Goal: Transaction & Acquisition: Purchase product/service

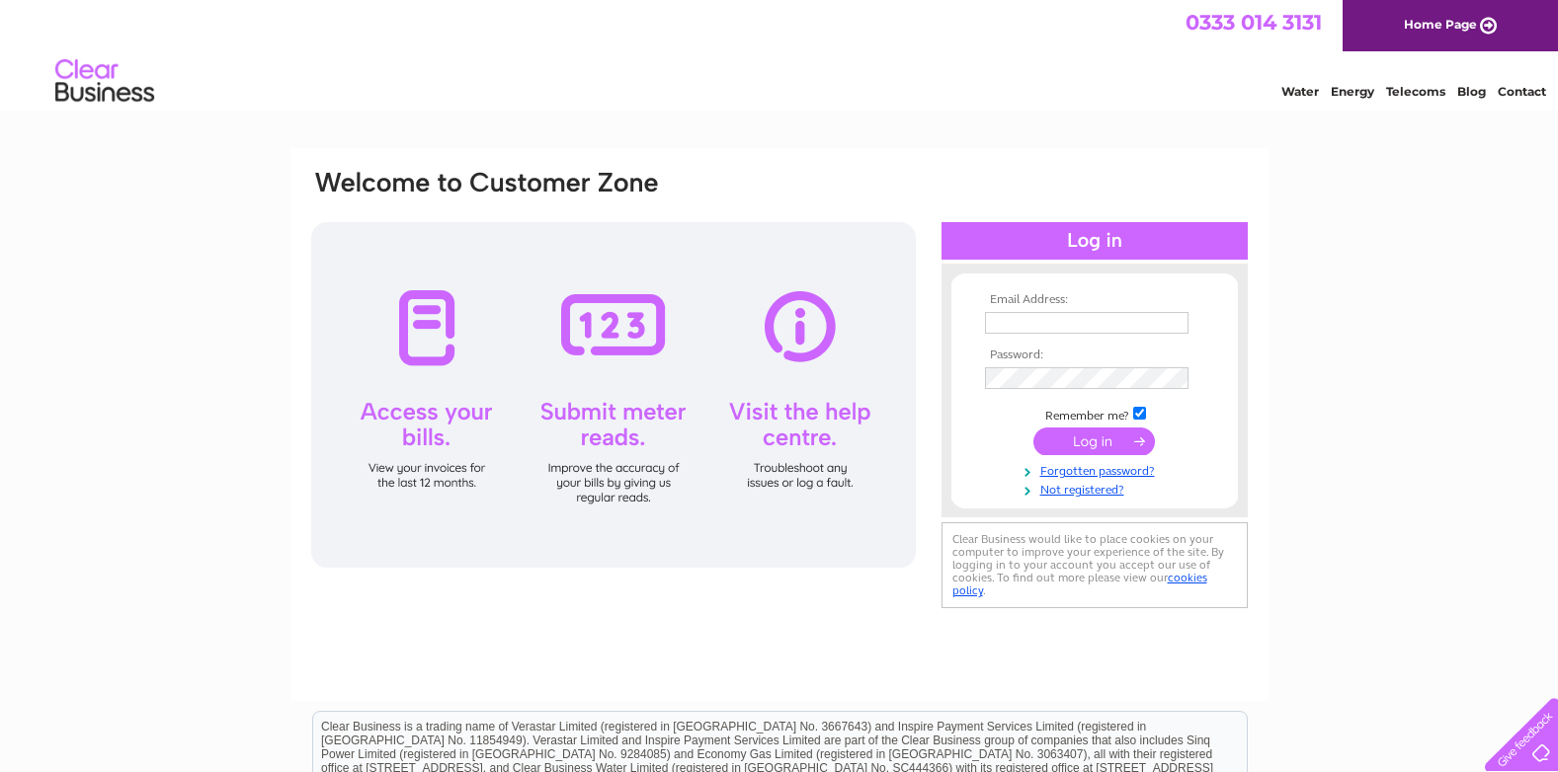
type input "[PERSON_NAME][EMAIL_ADDRESS][DOMAIN_NAME]"
click at [1093, 439] on input "submit" at bounding box center [1093, 442] width 121 height 28
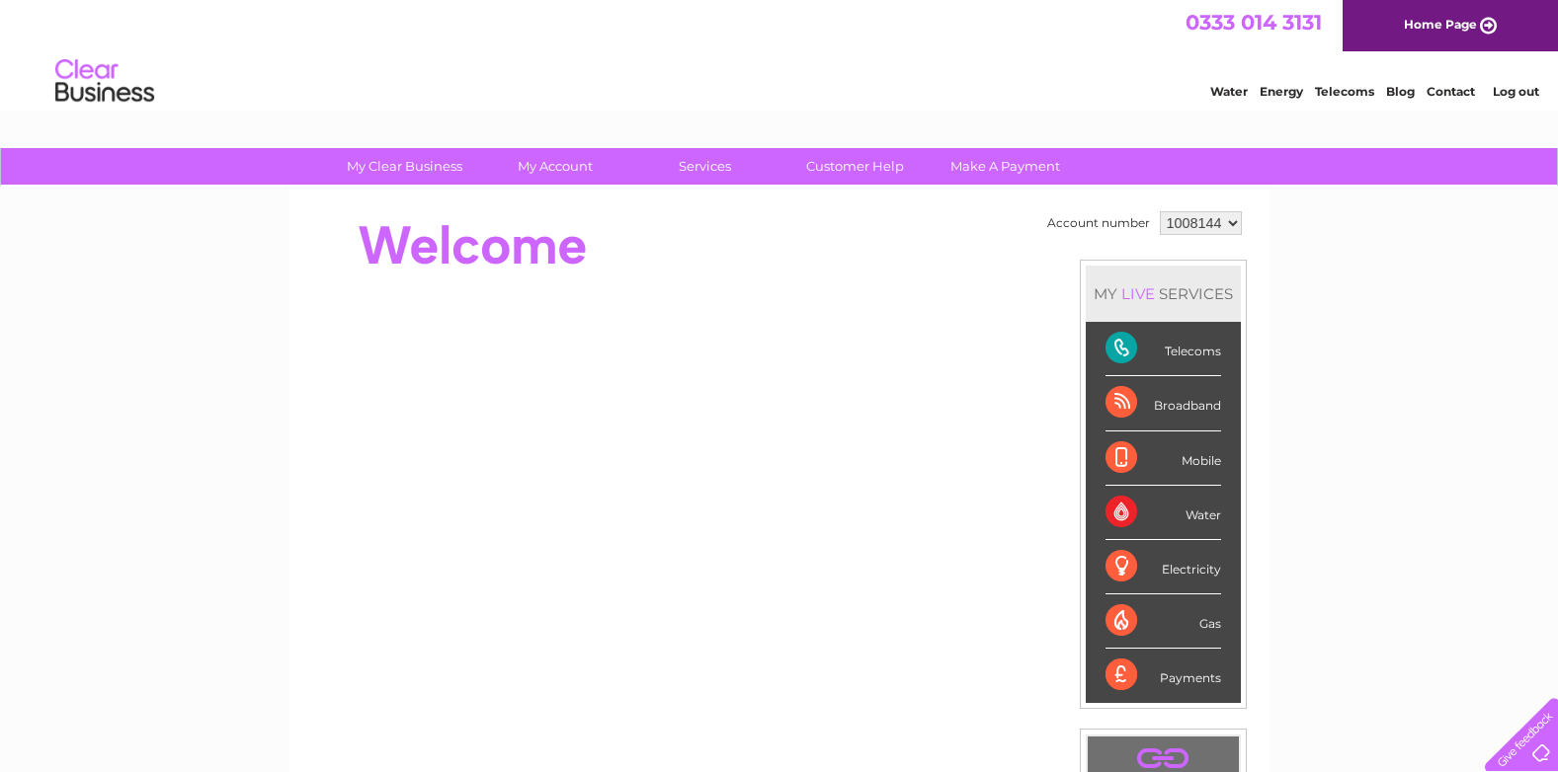
click at [1217, 221] on select "1008144 1011316" at bounding box center [1201, 223] width 82 height 24
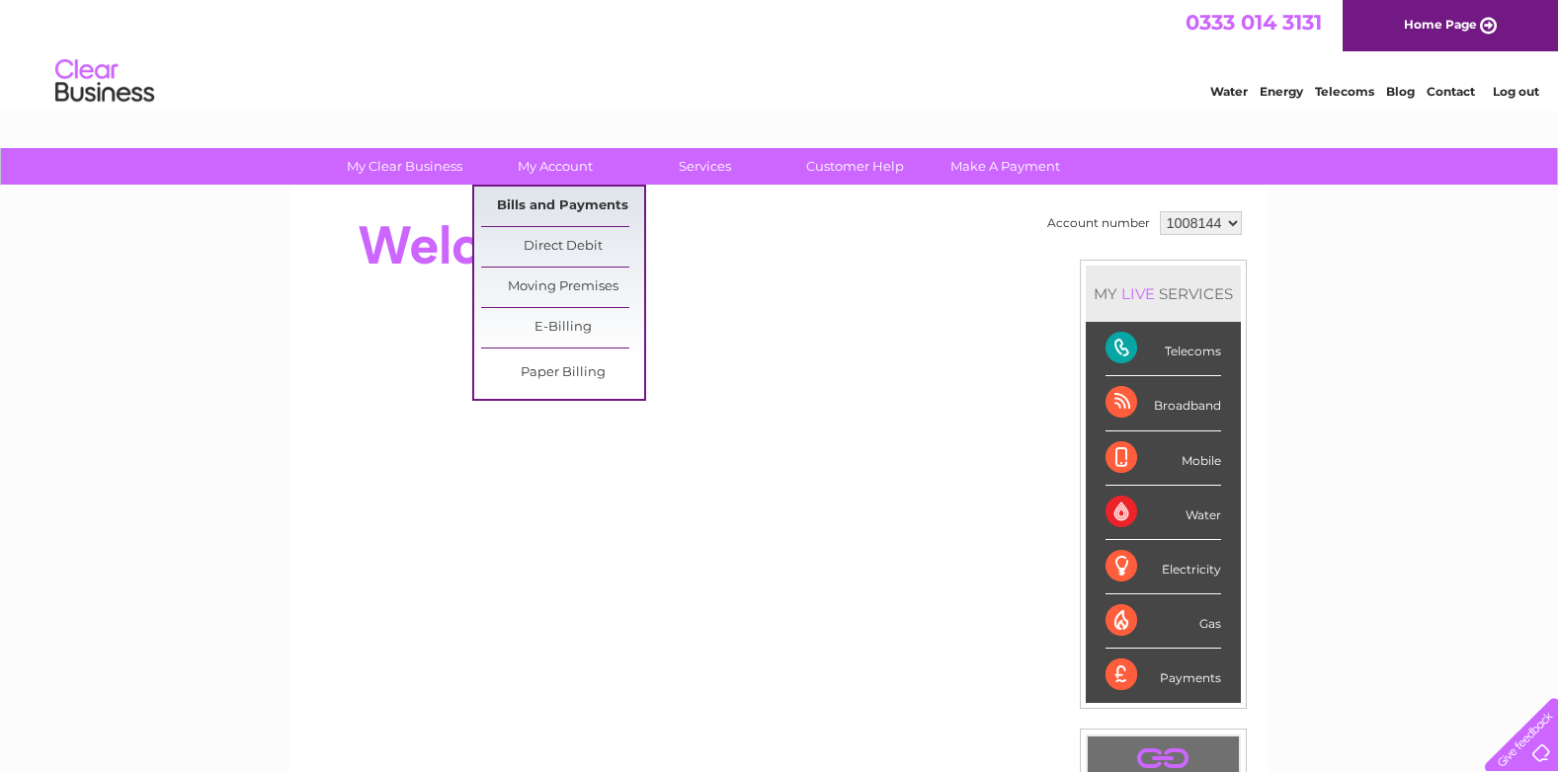
click at [563, 198] on link "Bills and Payments" at bounding box center [562, 207] width 163 height 40
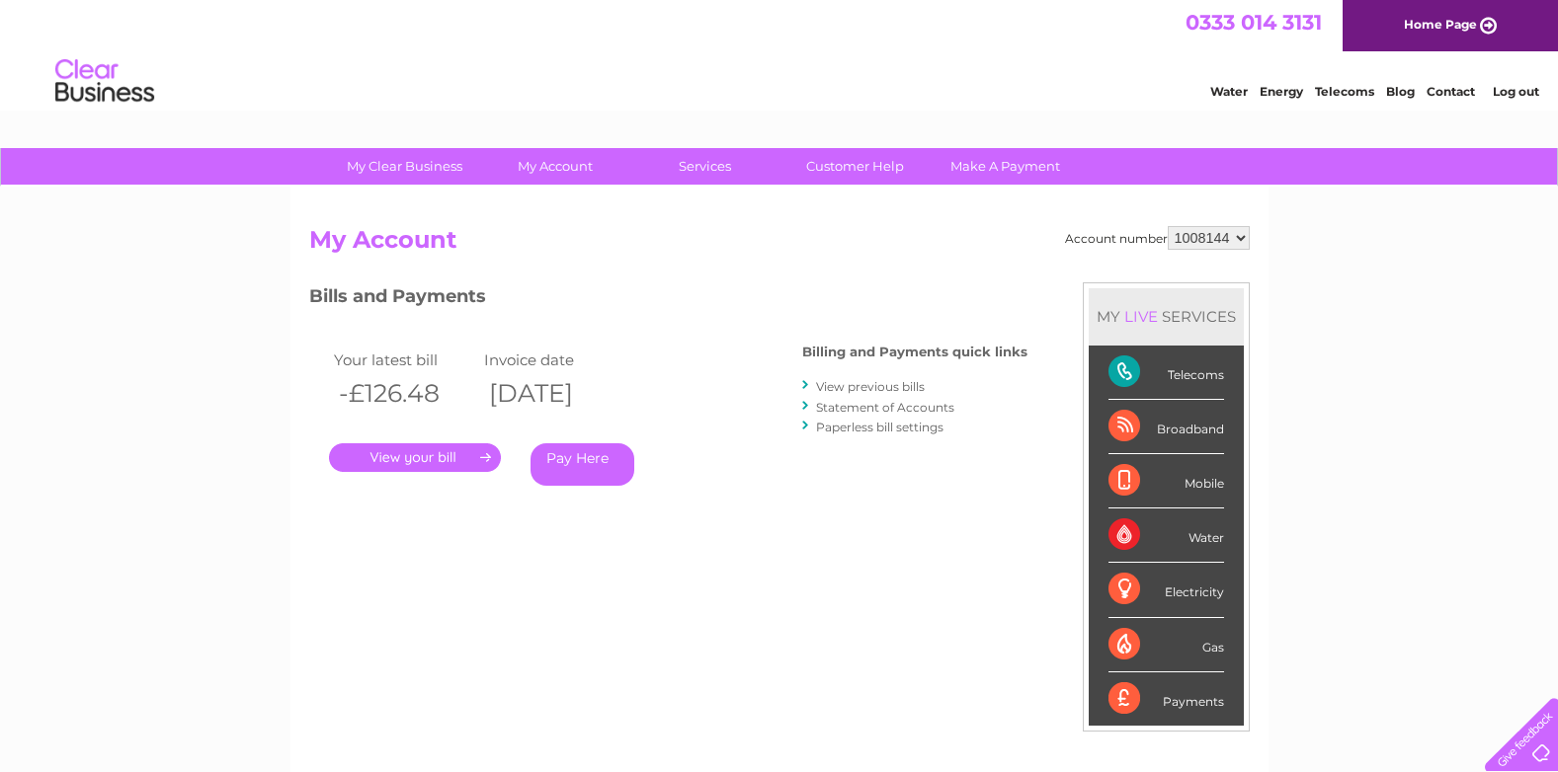
click at [1208, 242] on select "1008144 1011316" at bounding box center [1209, 238] width 82 height 24
select select "1011316"
click at [1168, 226] on select "1008144 1011316" at bounding box center [1209, 238] width 82 height 24
click at [410, 453] on link "." at bounding box center [415, 457] width 172 height 29
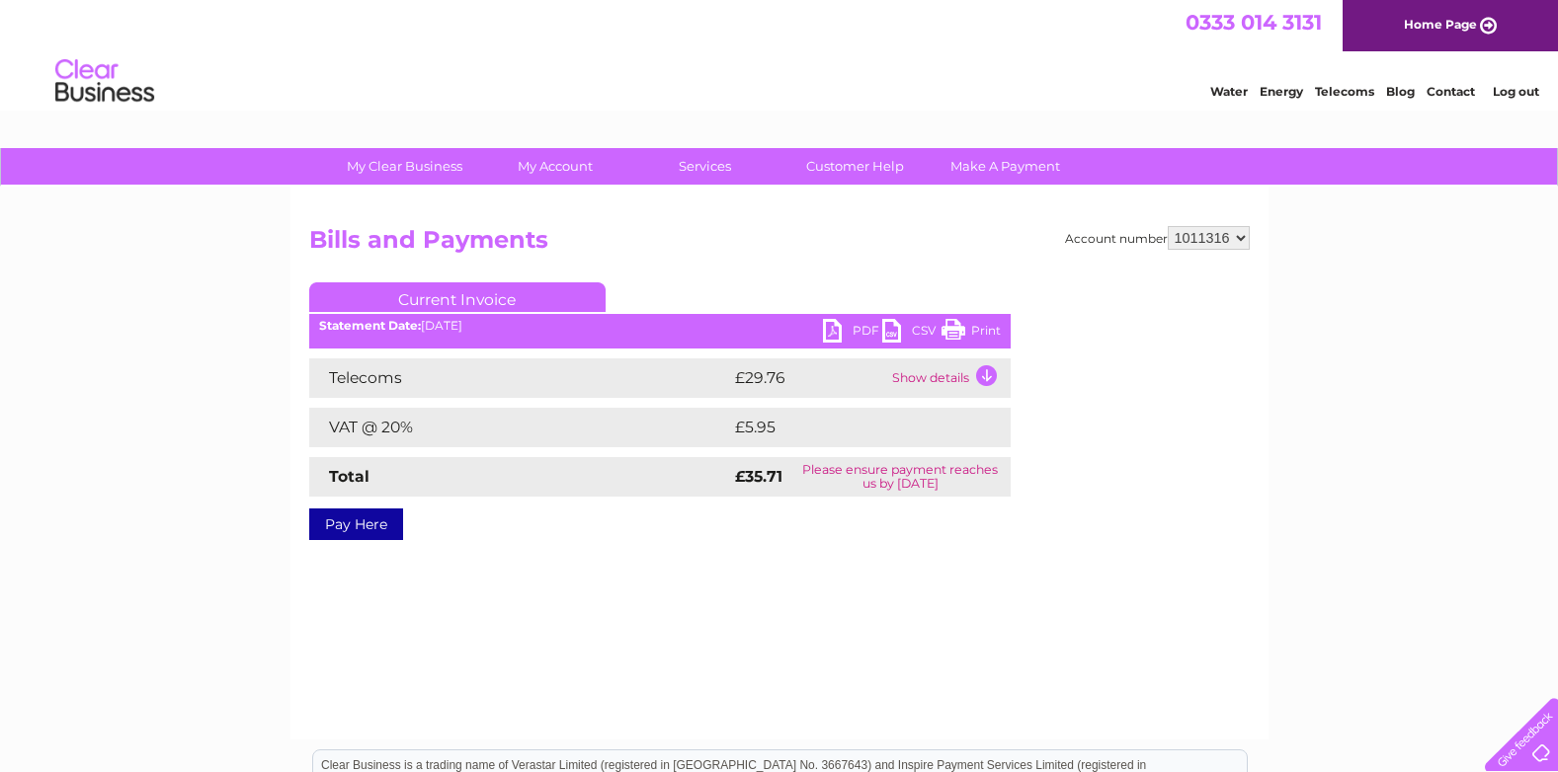
click at [839, 332] on link "PDF" at bounding box center [852, 333] width 59 height 29
click at [347, 525] on link "Pay Here" at bounding box center [356, 525] width 94 height 32
click at [1167, 620] on div "Account number 1008144 1011316 Bills and Payments Current Invoice PDF CSV Print" at bounding box center [779, 463] width 978 height 553
